Goal: Task Accomplishment & Management: Manage account settings

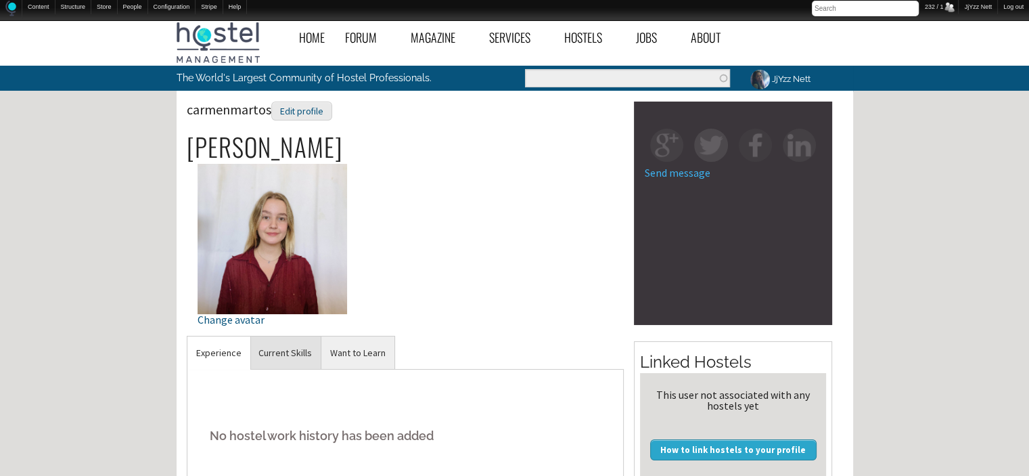
click at [278, 343] on link "Current Skills" at bounding box center [285, 352] width 71 height 33
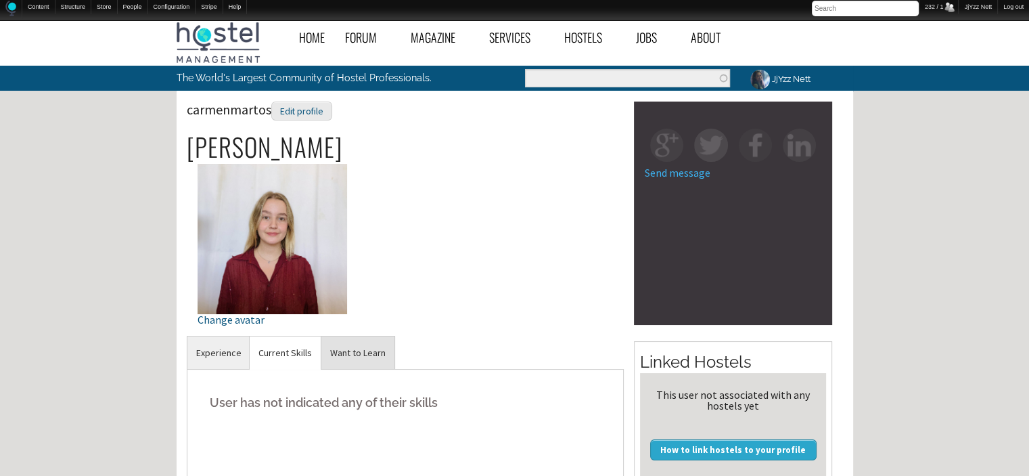
click at [378, 354] on link "Want to Learn" at bounding box center [357, 352] width 73 height 33
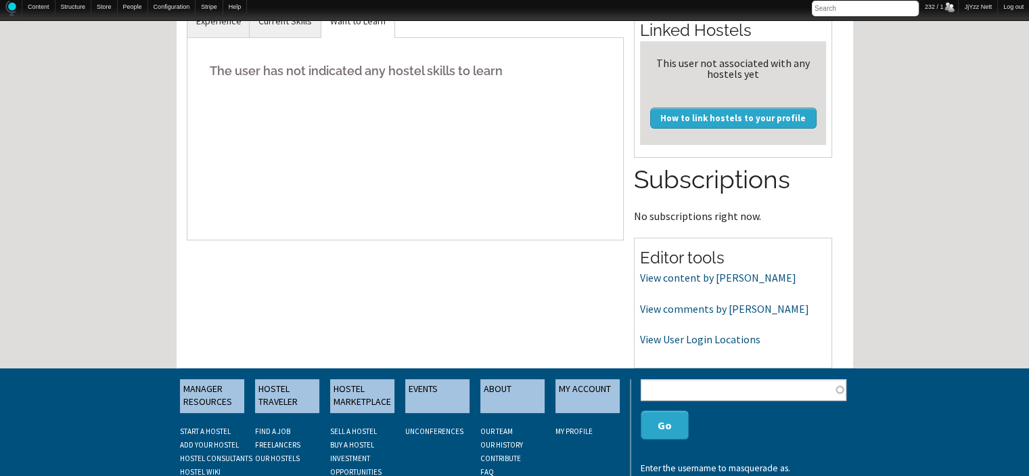
scroll to position [379, 0]
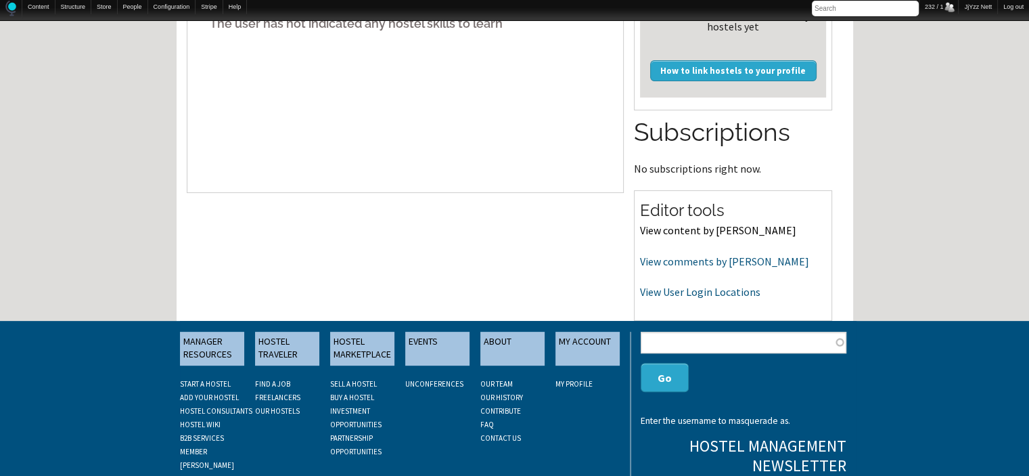
click at [682, 232] on link "View content by carmenmartos" at bounding box center [718, 230] width 156 height 14
click at [677, 257] on link "View comments by carmenmartos" at bounding box center [724, 261] width 169 height 14
click at [654, 286] on link "View User Login Locations" at bounding box center [700, 292] width 120 height 14
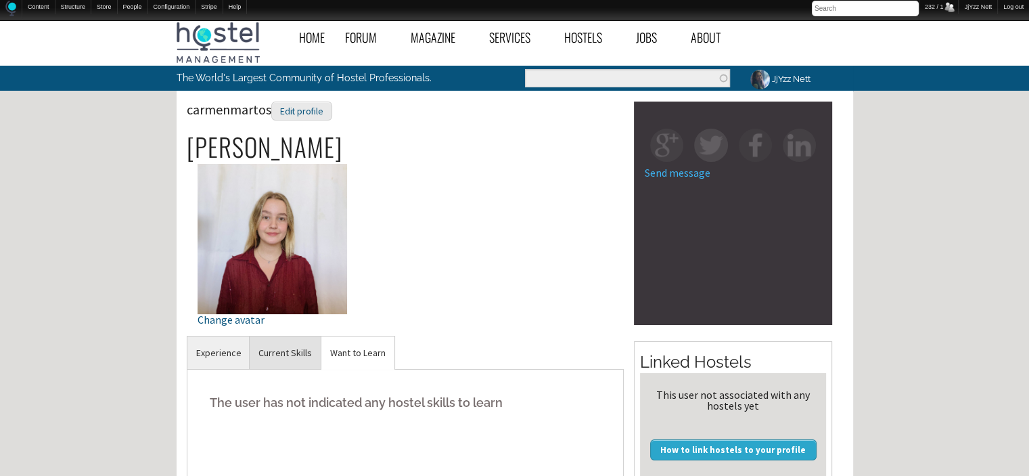
click at [273, 349] on link "Current Skills" at bounding box center [285, 352] width 71 height 33
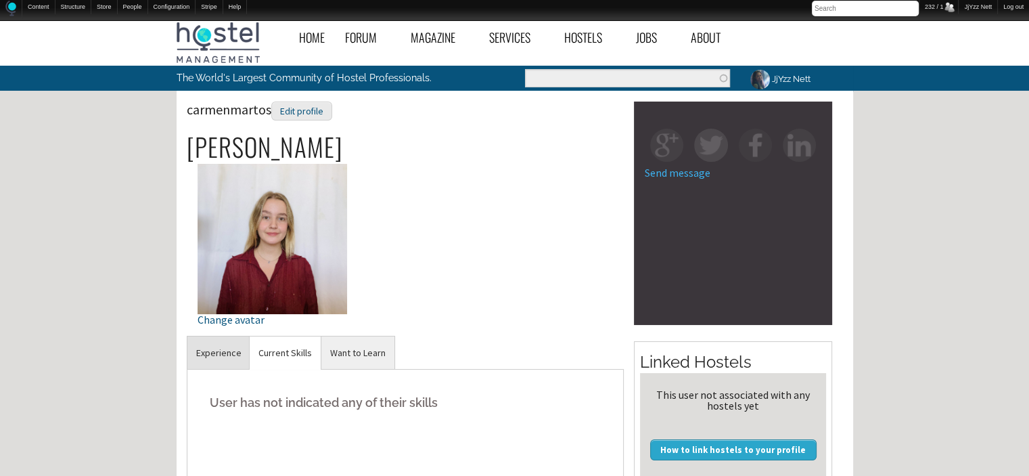
click at [210, 354] on link "Experience" at bounding box center [218, 352] width 63 height 33
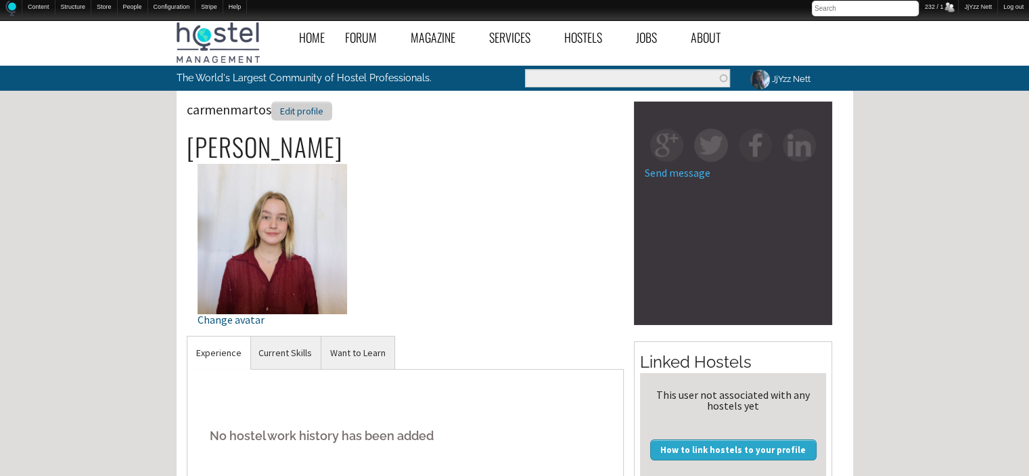
click at [293, 108] on div "Edit profile" at bounding box center [301, 111] width 61 height 20
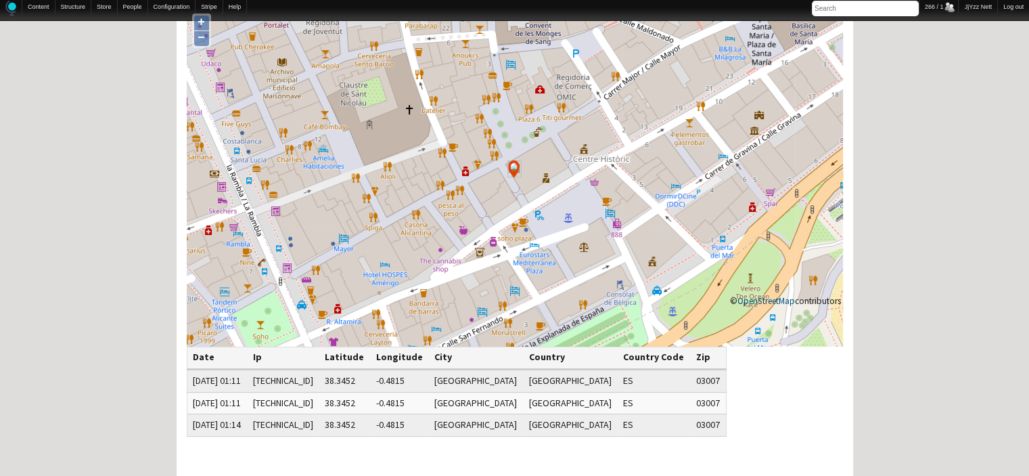
scroll to position [108, 0]
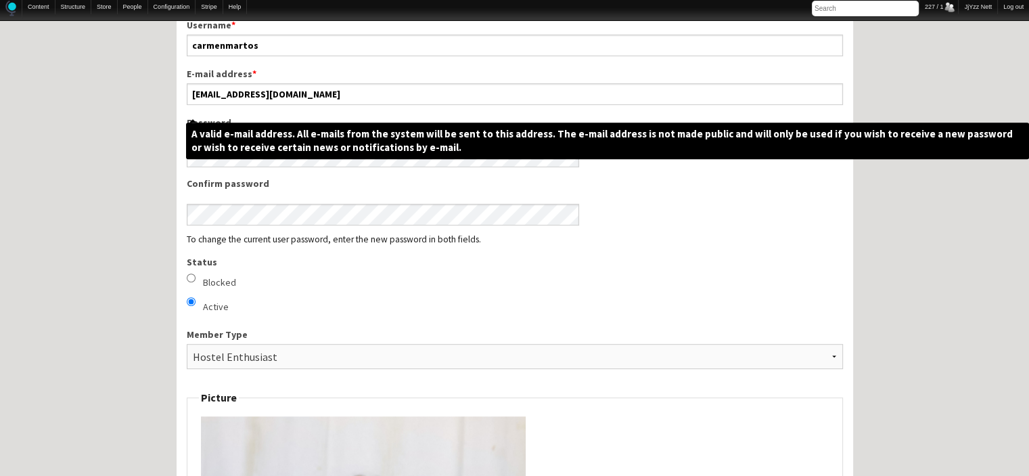
scroll to position [699, 0]
